Goal: Transaction & Acquisition: Purchase product/service

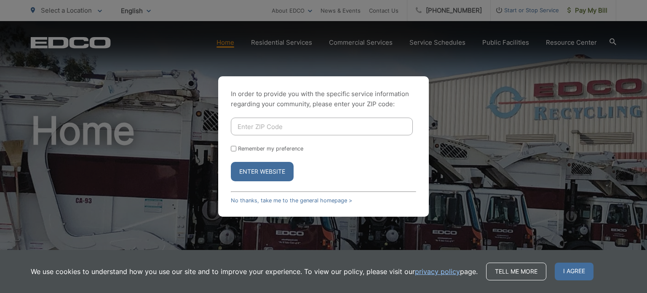
click at [230, 148] on div "In order to provide you with the specific service information regarding your co…" at bounding box center [323, 146] width 211 height 140
click at [232, 148] on input "Remember my preference" at bounding box center [233, 148] width 5 height 5
checkbox input "true"
click at [269, 129] on input "Enter ZIP Code" at bounding box center [322, 127] width 182 height 18
type input "92040"
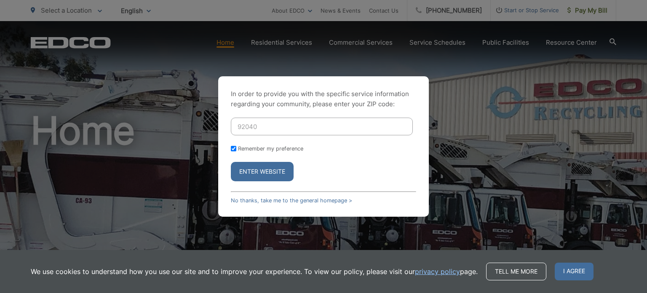
click at [231, 162] on button "Enter Website" at bounding box center [262, 171] width 63 height 19
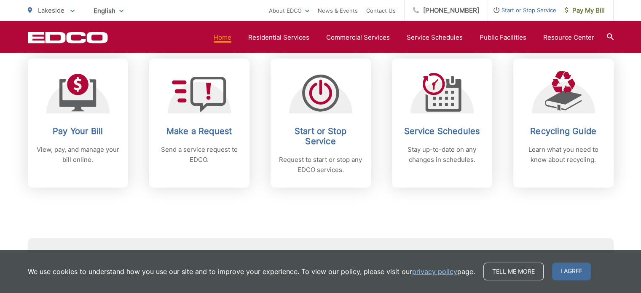
scroll to position [361, 0]
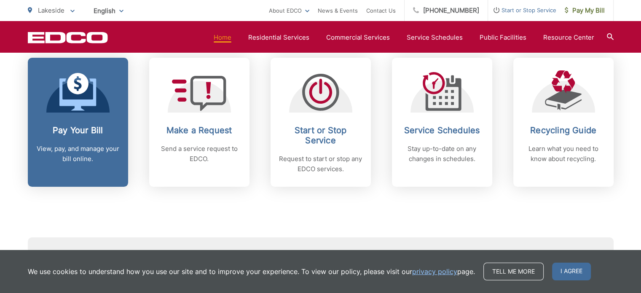
click at [80, 112] on span at bounding box center [77, 93] width 37 height 40
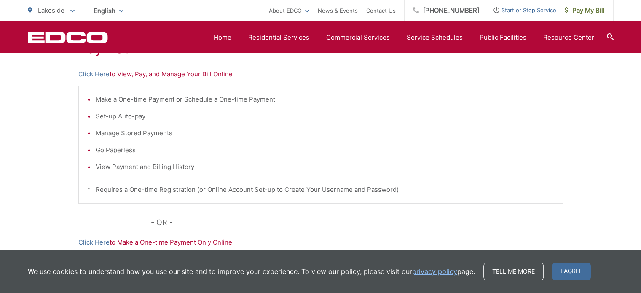
scroll to position [211, 0]
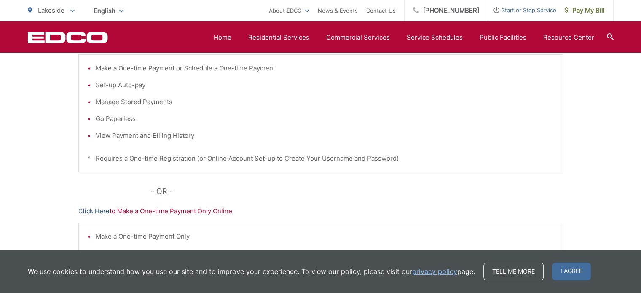
click at [91, 213] on link "Click Here" at bounding box center [93, 211] width 31 height 10
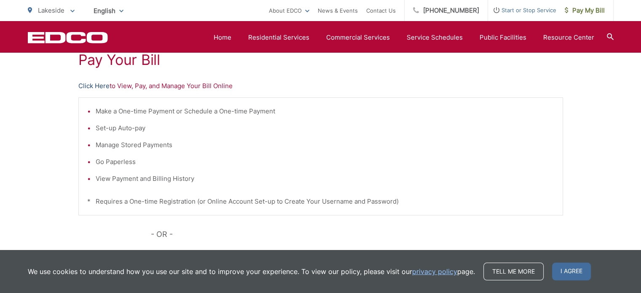
click at [106, 85] on link "Click Here" at bounding box center [93, 86] width 31 height 10
